Goal: Use online tool/utility: Utilize a website feature to perform a specific function

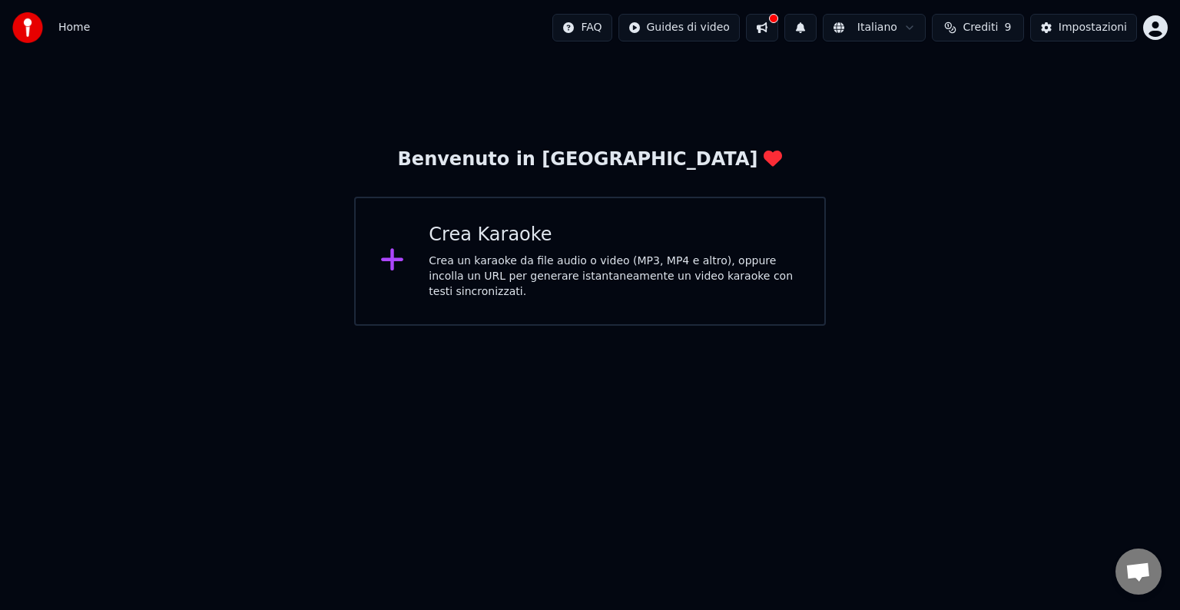
click at [468, 240] on div "Crea Karaoke" at bounding box center [614, 235] width 371 height 25
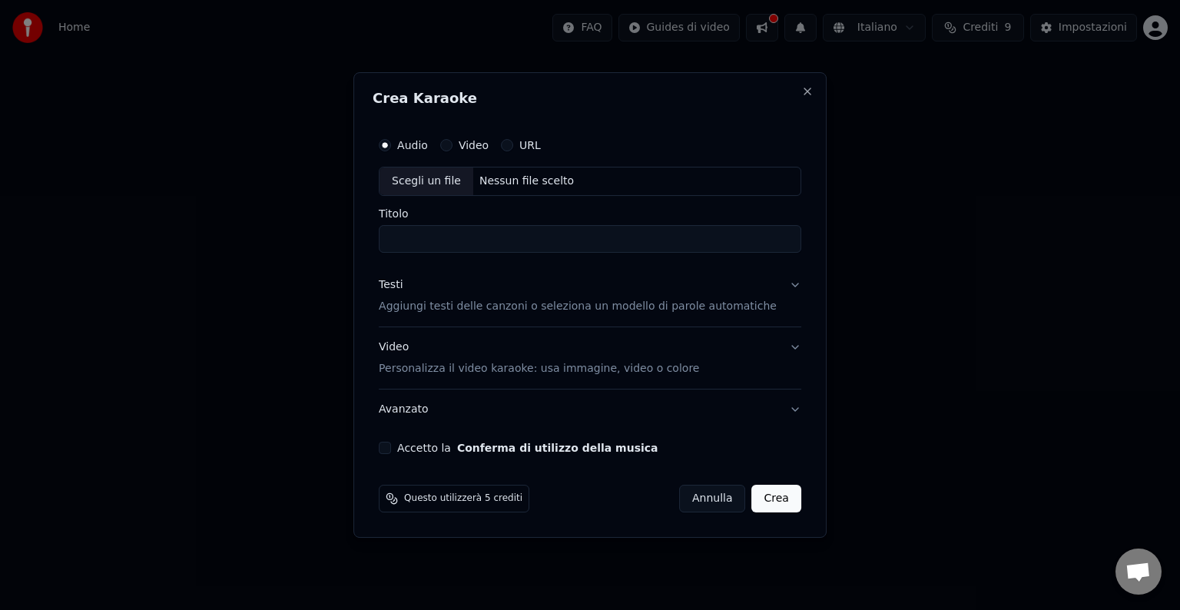
click at [764, 499] on button "Crea" at bounding box center [776, 499] width 49 height 28
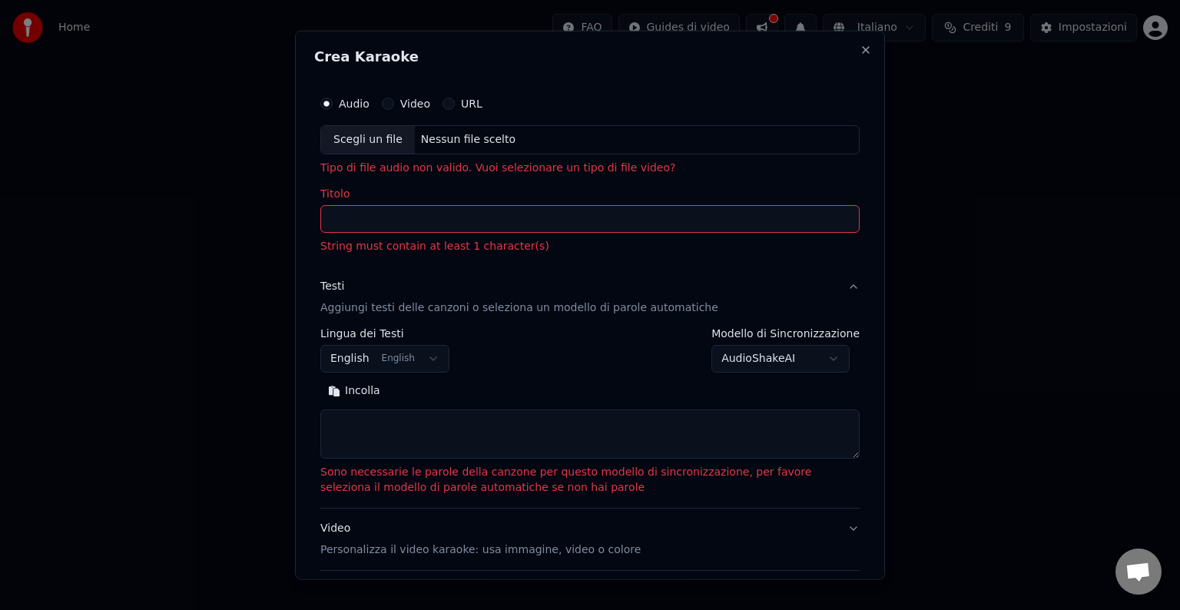
select select
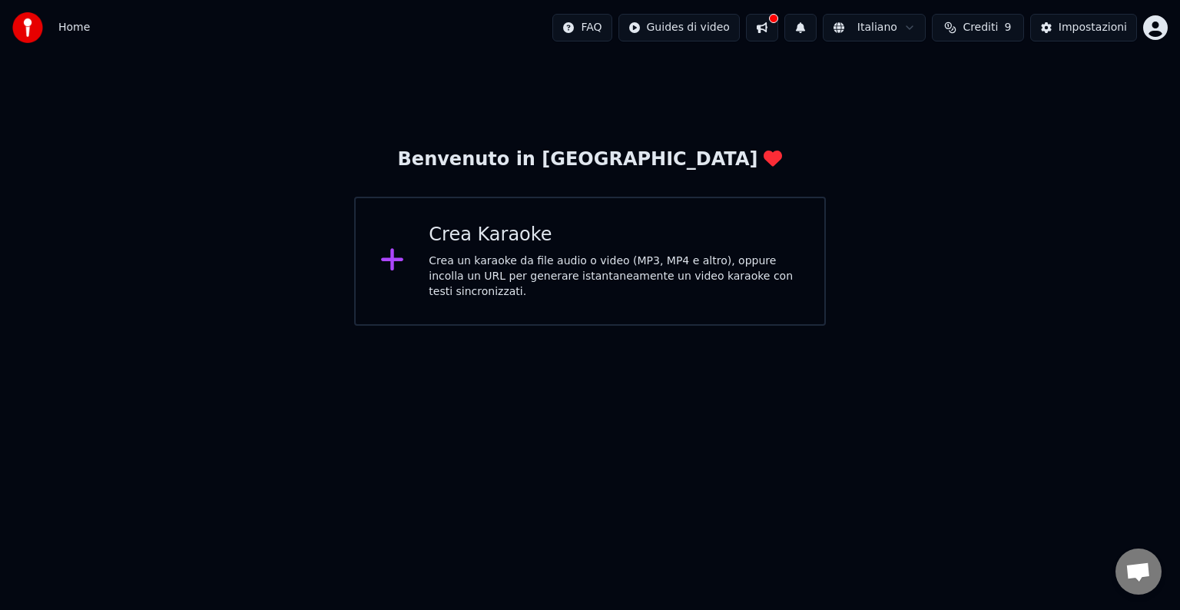
click at [381, 264] on icon at bounding box center [392, 260] width 25 height 28
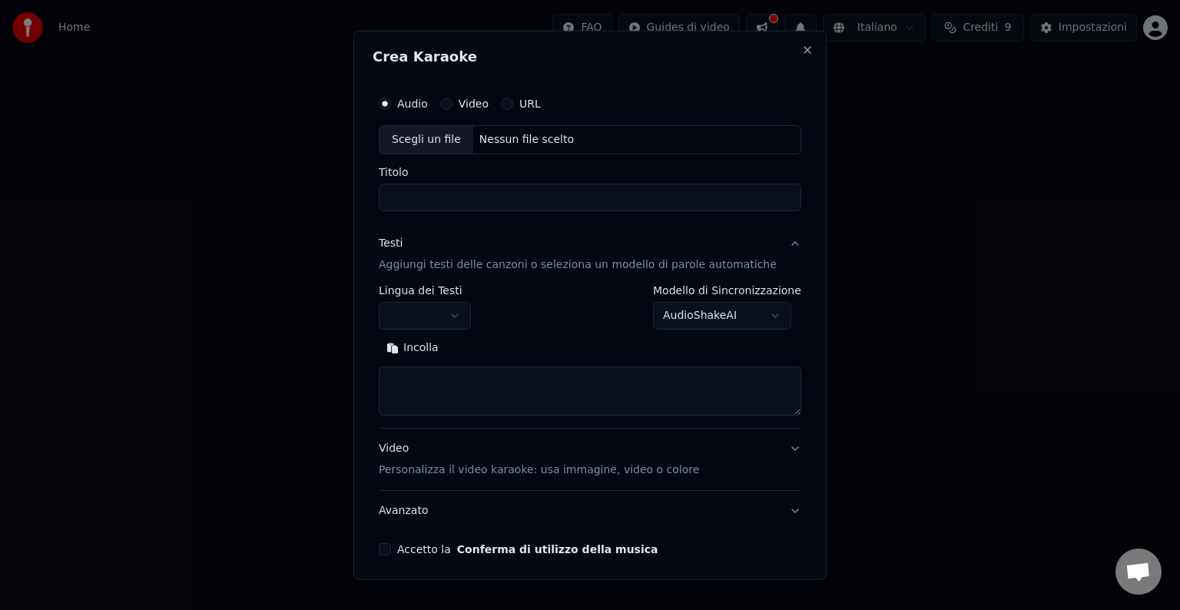
click at [391, 548] on button "Accetto la Conferma di utilizzo della musica" at bounding box center [385, 549] width 12 height 12
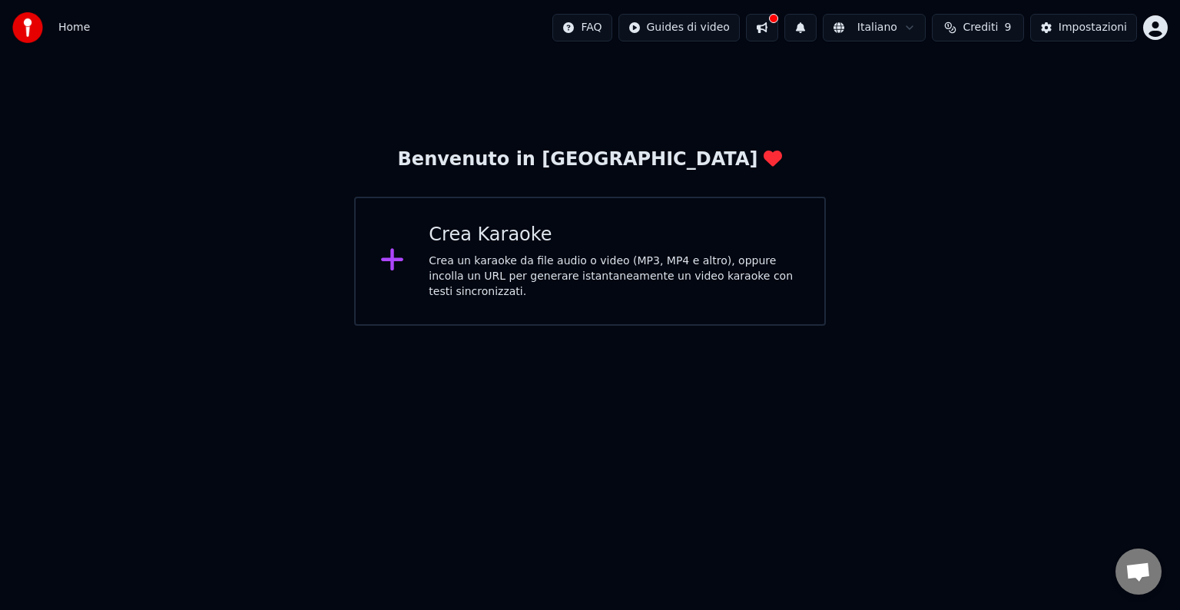
click at [479, 263] on div "Crea un karaoke da file audio o video (MP3, MP4 e altro), oppure incolla un URL…" at bounding box center [614, 277] width 371 height 46
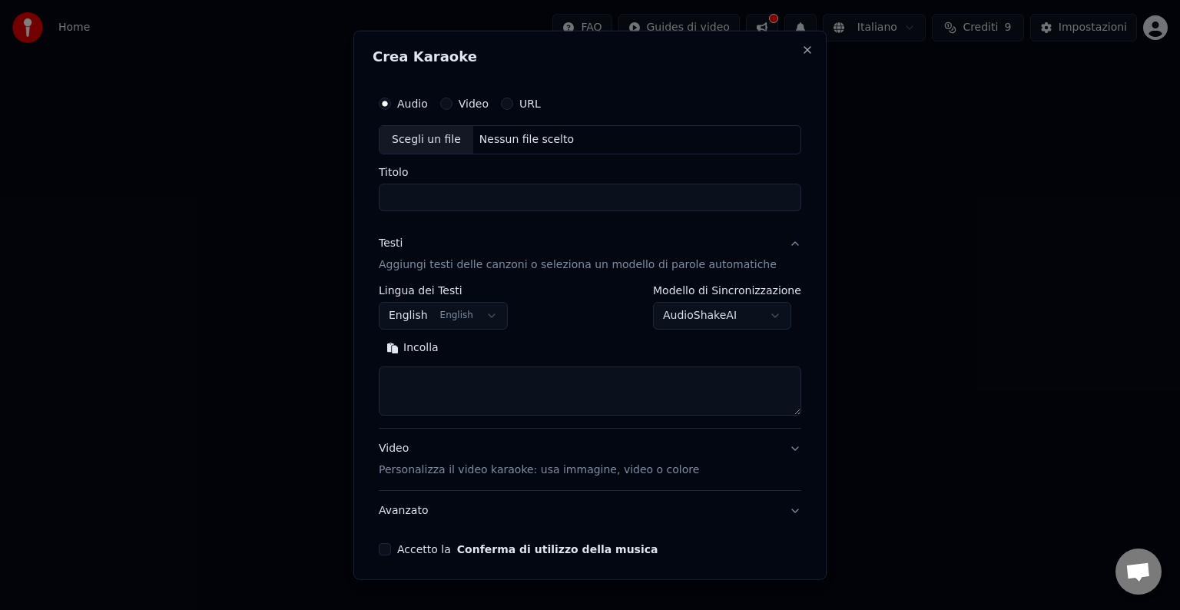
click at [454, 137] on div "Scegli un file" at bounding box center [427, 140] width 94 height 28
type input "**********"
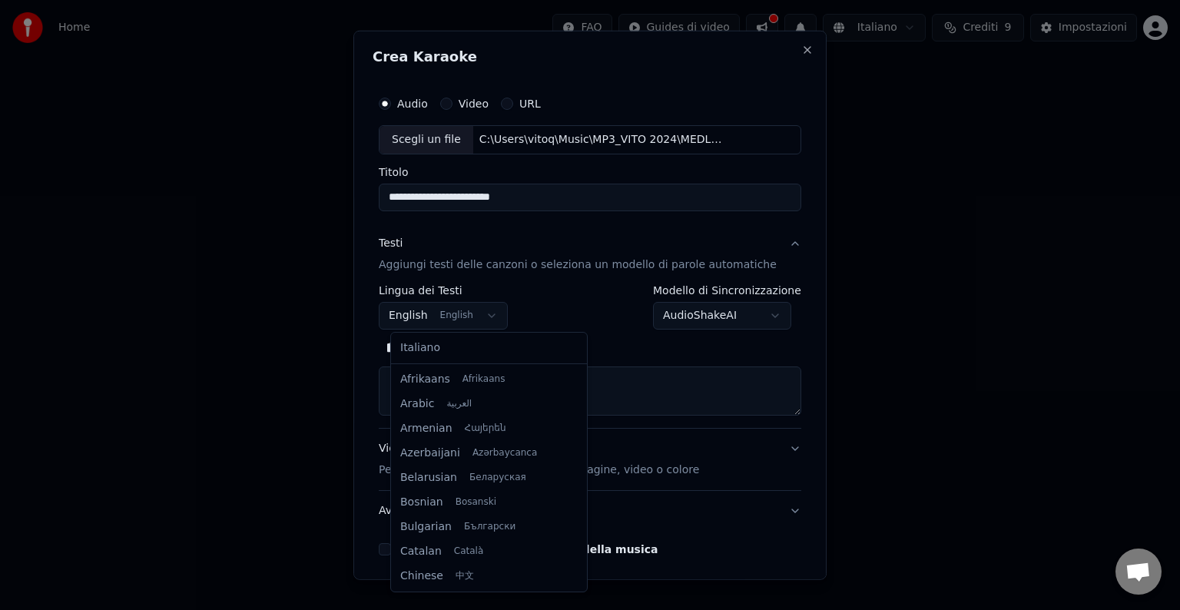
click at [490, 310] on body "**********" at bounding box center [590, 163] width 1180 height 326
select select "**"
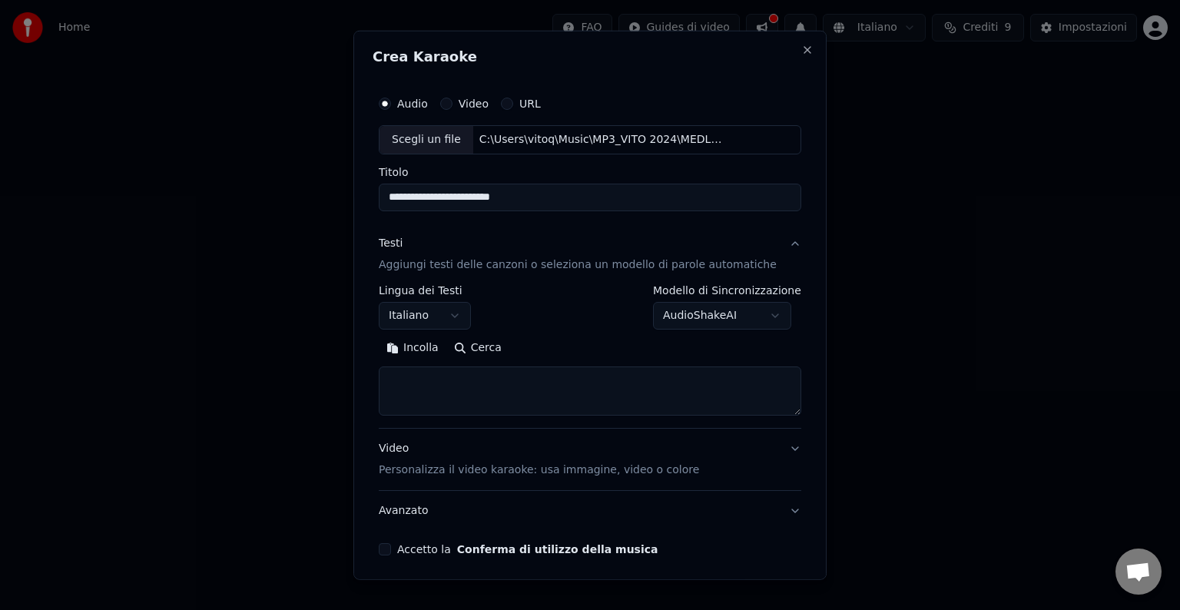
click at [391, 550] on button "Accetto la Conferma di utilizzo della musica" at bounding box center [385, 549] width 12 height 12
select select
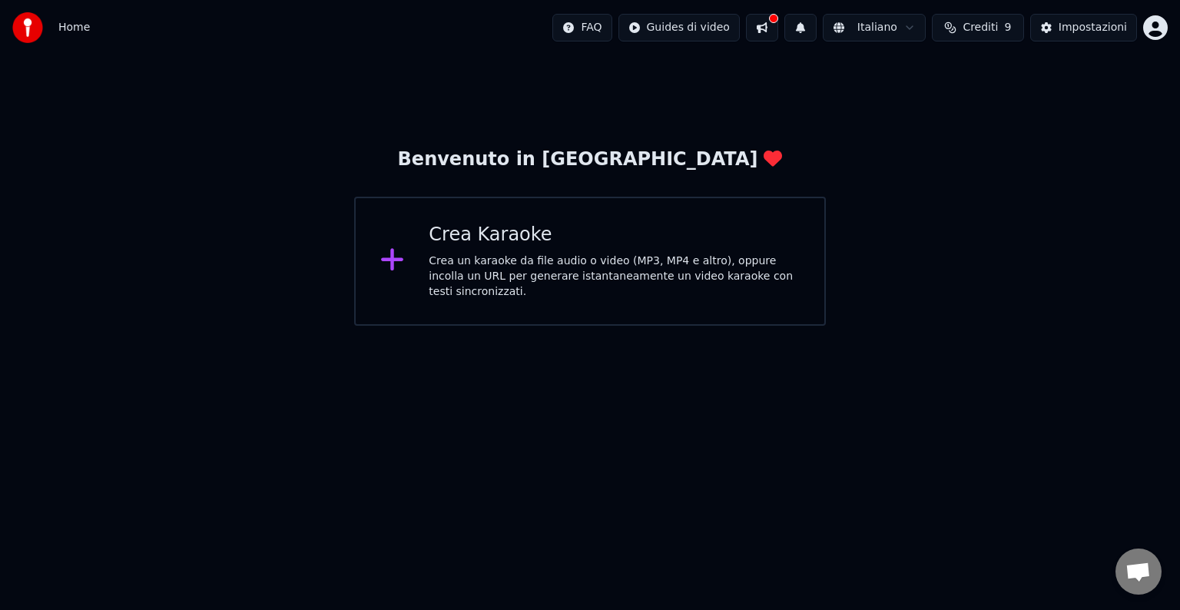
click at [1014, 268] on div "Benvenuto in Youka Crea Karaoke Crea un karaoke da file audio o video (MP3, MP4…" at bounding box center [590, 190] width 1180 height 270
click at [1007, 28] on button "Crediti 9" at bounding box center [978, 28] width 92 height 28
click at [984, 141] on button "Aggiorna" at bounding box center [983, 143] width 87 height 28
click at [897, 326] on html "Home FAQ Guides di video Italiano Crediti 9 Impostazioni Benvenuto in Youka Cre…" at bounding box center [590, 163] width 1180 height 326
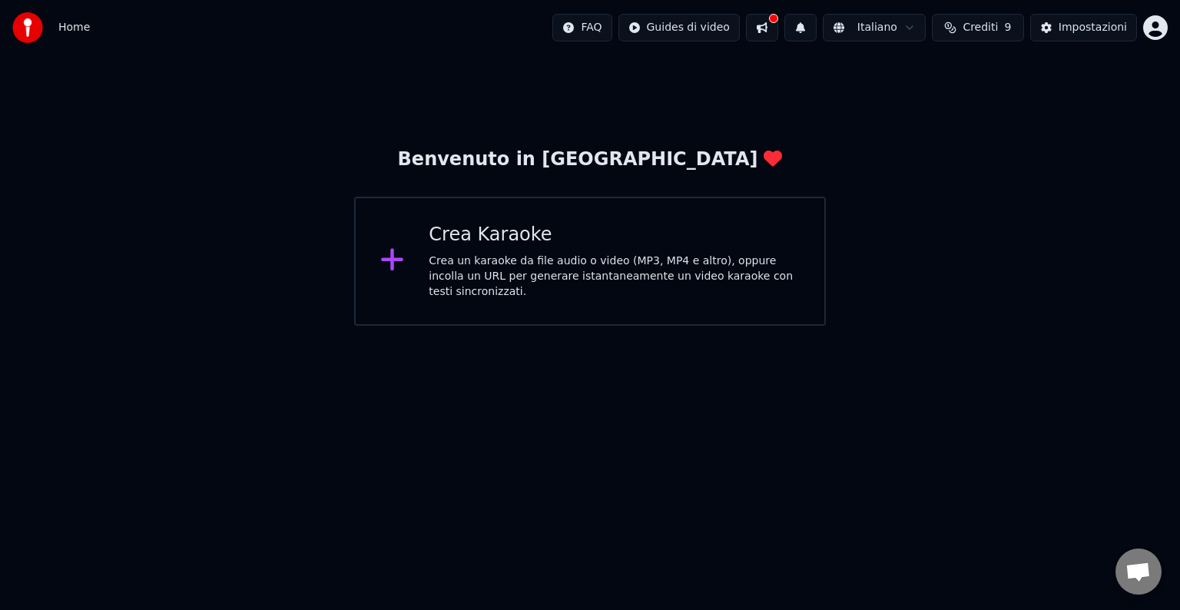
click at [572, 237] on div "Crea Karaoke" at bounding box center [614, 235] width 371 height 25
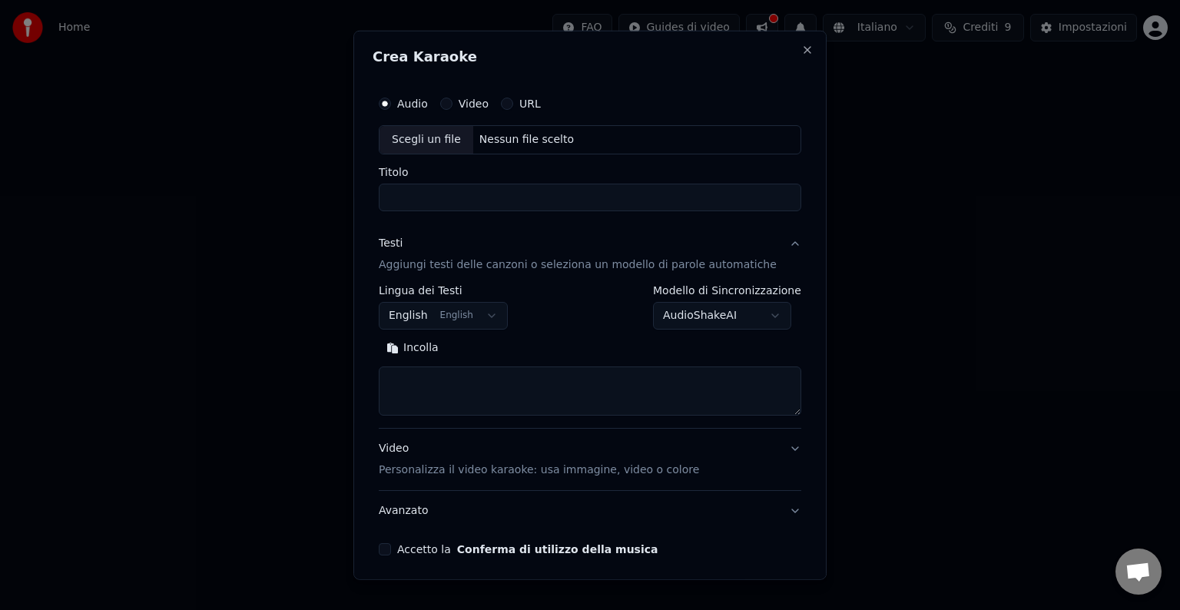
click at [513, 101] on button "URL" at bounding box center [507, 104] width 12 height 12
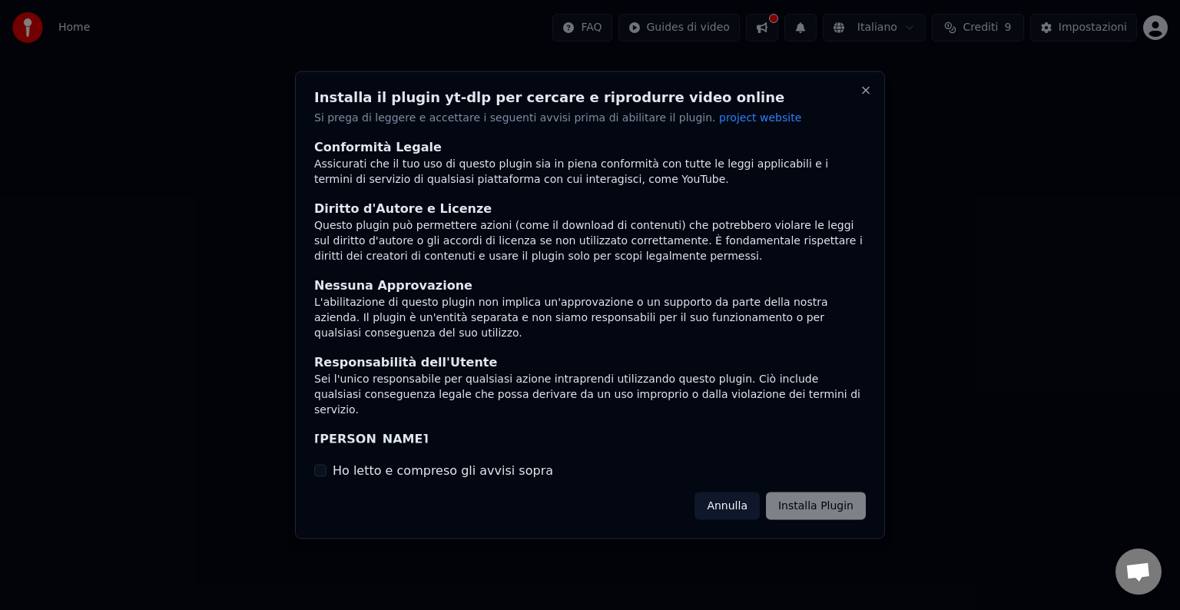
click at [1037, 218] on div at bounding box center [590, 305] width 1180 height 610
click at [735, 506] on button "Annulla" at bounding box center [727, 506] width 65 height 28
